Goal: Information Seeking & Learning: Learn about a topic

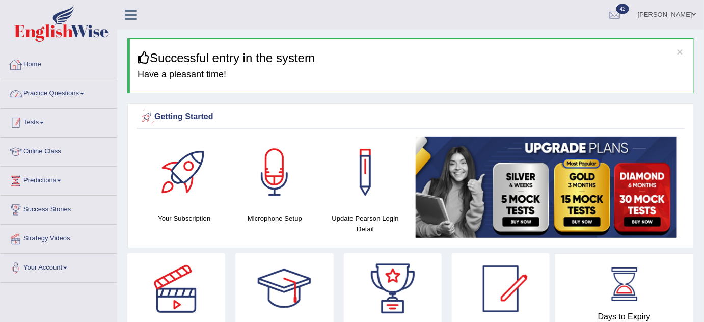
click at [81, 86] on link "Practice Questions" at bounding box center [59, 91] width 116 height 25
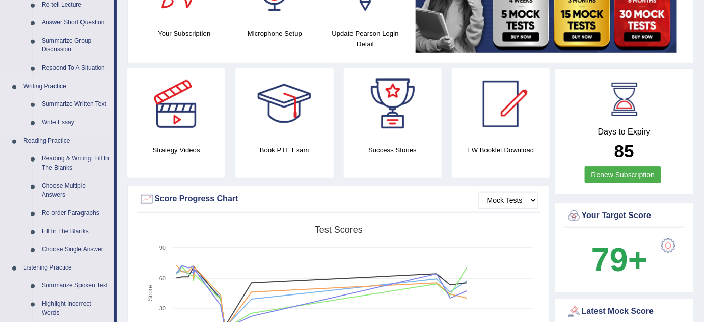
scroll to position [139, 0]
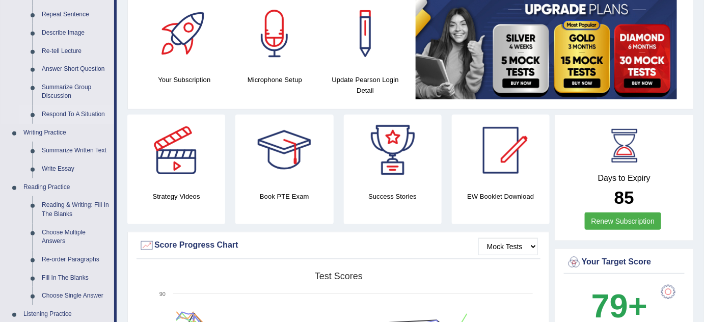
click at [70, 112] on link "Respond To A Situation" at bounding box center [75, 114] width 77 height 18
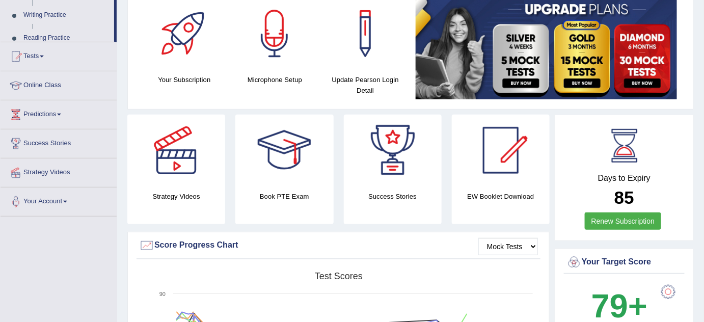
scroll to position [200, 0]
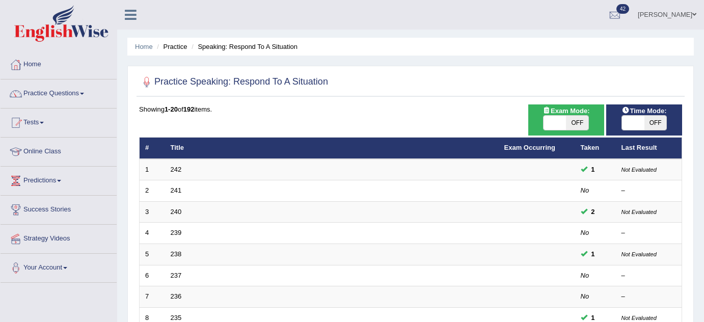
scroll to position [348, 0]
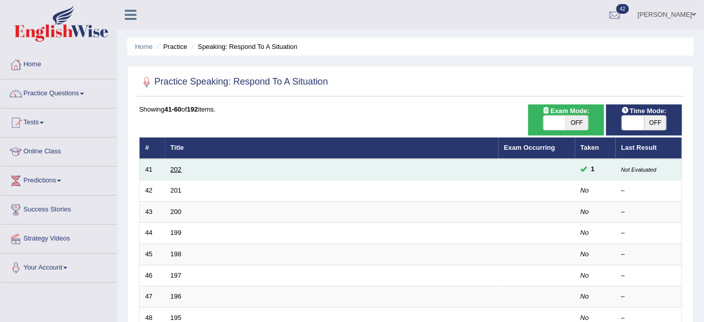
click at [175, 171] on link "202" at bounding box center [176, 170] width 11 height 8
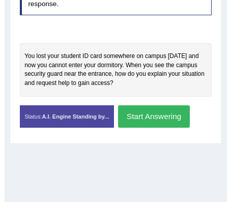
scroll to position [271, 0]
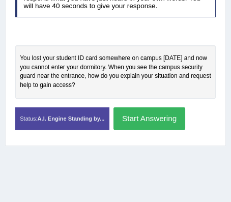
drag, startPoint x: 21, startPoint y: 57, endPoint x: 112, endPoint y: 76, distance: 92.8
click at [112, 76] on div "You lost your student ID card somewhere on campus yesterday and now you cannot …" at bounding box center [115, 71] width 201 height 53
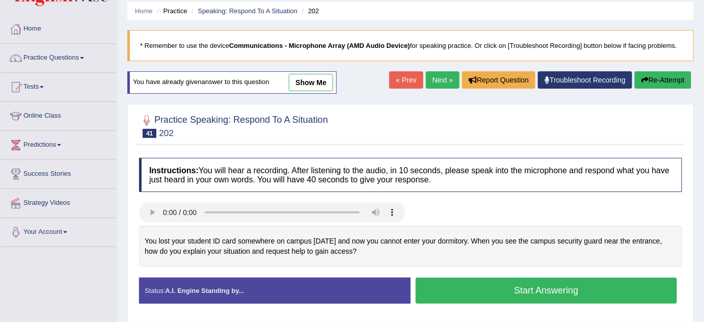
scroll to position [0, 0]
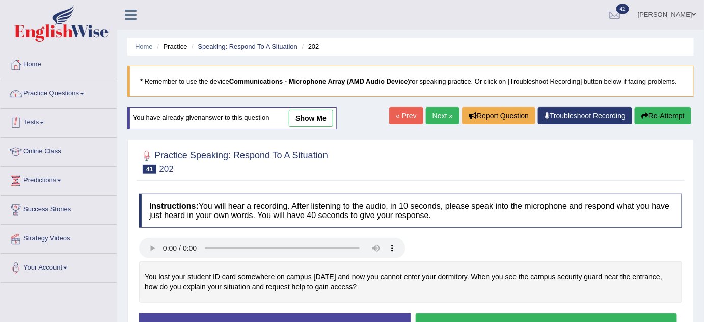
click at [63, 102] on link "Practice Questions" at bounding box center [59, 91] width 116 height 25
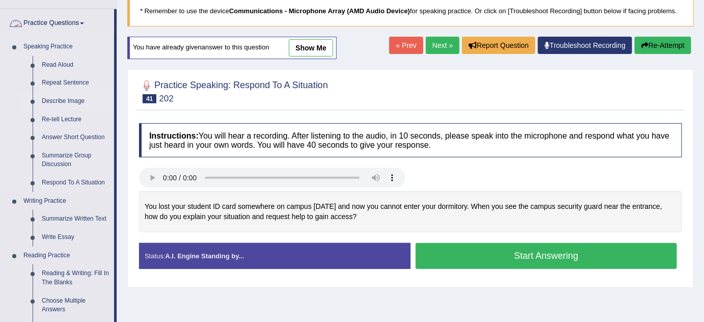
scroll to position [92, 0]
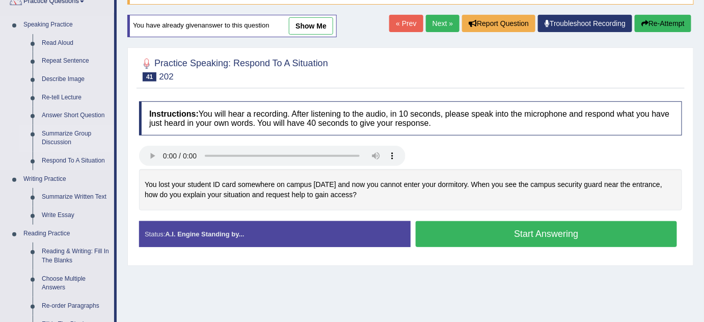
click at [62, 137] on link "Summarize Group Discussion" at bounding box center [75, 138] width 77 height 27
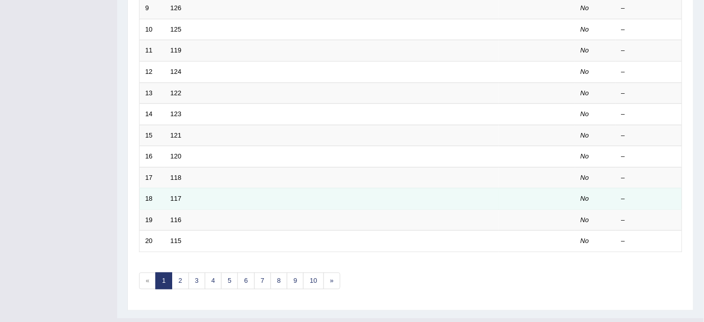
scroll to position [348, 0]
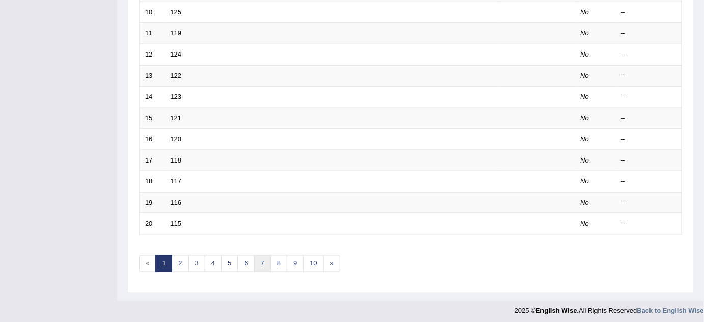
click at [260, 260] on link "7" at bounding box center [262, 263] width 17 height 17
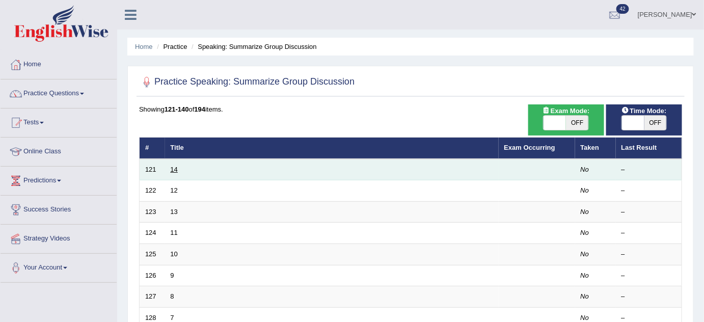
click at [175, 166] on link "14" at bounding box center [174, 170] width 7 height 8
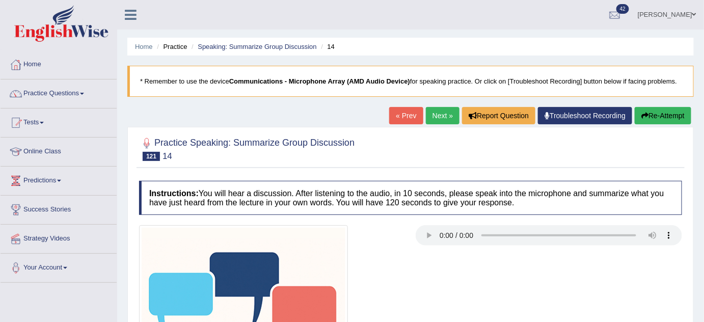
scroll to position [139, 0]
